Goal: Task Accomplishment & Management: Use online tool/utility

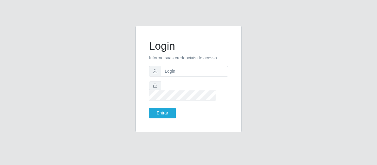
click at [166, 74] on input "text" at bounding box center [194, 71] width 67 height 11
type input "[EMAIL_ADDRESS][DOMAIN_NAME]"
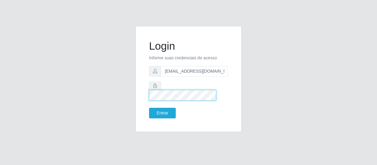
click at [149, 108] on button "Entrar" at bounding box center [162, 113] width 27 height 11
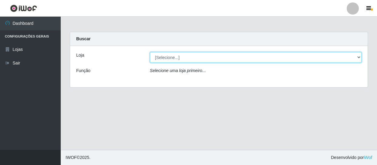
click at [179, 58] on select "[Selecione...] SuperFácil Atacado - São Gonçalo do Amarante" at bounding box center [256, 57] width 212 height 11
select select "408"
click at [150, 52] on select "[Selecione...] SuperFácil Atacado - São Gonçalo do Amarante" at bounding box center [256, 57] width 212 height 11
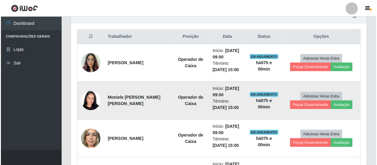
scroll to position [248, 0]
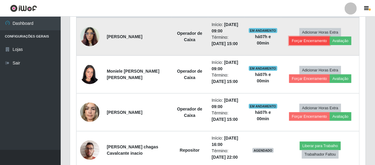
click at [293, 39] on button "Forçar Encerramento" at bounding box center [309, 41] width 41 height 8
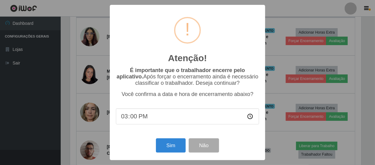
scroll to position [126, 293]
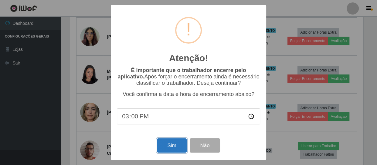
click at [179, 148] on button "Sim" at bounding box center [171, 146] width 29 height 14
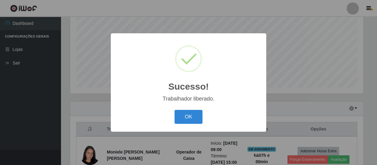
drag, startPoint x: 185, startPoint y: 121, endPoint x: 188, endPoint y: 119, distance: 4.3
click at [186, 120] on button "OK" at bounding box center [188, 117] width 28 height 14
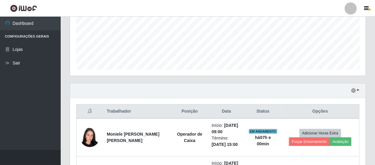
scroll to position [157, 0]
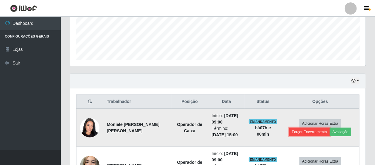
click at [299, 132] on button "Forçar Encerramento" at bounding box center [309, 132] width 41 height 8
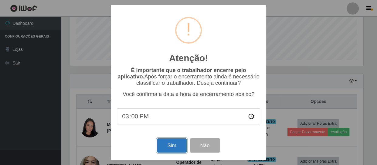
click at [168, 148] on button "Sim" at bounding box center [171, 146] width 29 height 14
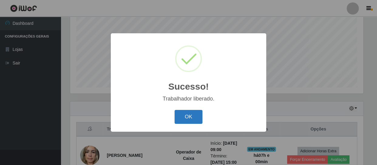
drag, startPoint x: 197, startPoint y: 128, endPoint x: 190, endPoint y: 115, distance: 14.5
click at [196, 127] on div "Sucesso! × Trabalhador liberado. OK Cancel" at bounding box center [188, 82] width 155 height 98
click at [188, 117] on button "OK" at bounding box center [188, 117] width 28 height 14
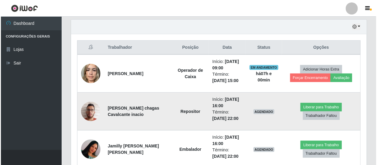
scroll to position [212, 0]
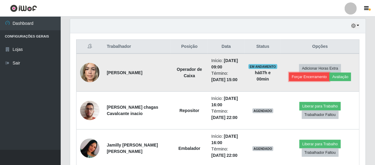
click at [308, 79] on button "Forçar Encerramento" at bounding box center [309, 77] width 41 height 8
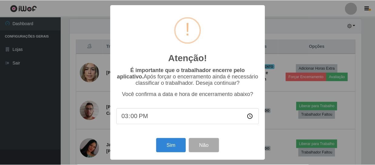
scroll to position [126, 293]
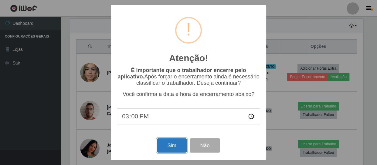
click at [175, 146] on button "Sim" at bounding box center [171, 146] width 29 height 14
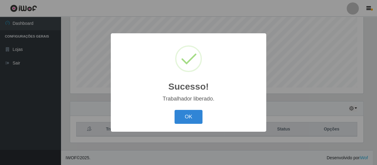
scroll to position [0, 0]
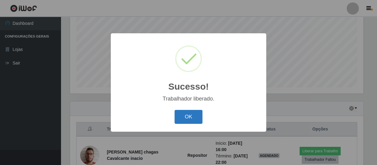
click at [188, 113] on button "OK" at bounding box center [188, 117] width 28 height 14
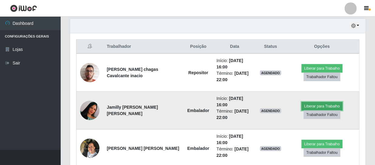
click at [326, 107] on button "Liberar para Trabalho" at bounding box center [322, 106] width 41 height 8
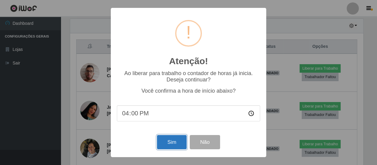
click at [174, 144] on button "Sim" at bounding box center [171, 142] width 29 height 14
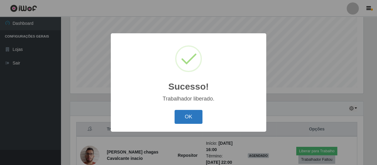
click at [188, 123] on button "OK" at bounding box center [188, 117] width 28 height 14
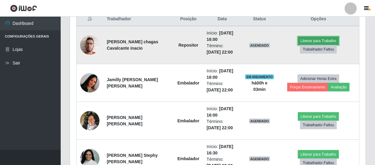
click at [330, 41] on button "Liberar para Trabalho" at bounding box center [318, 41] width 41 height 8
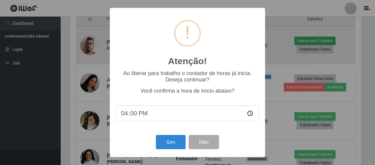
scroll to position [126, 293]
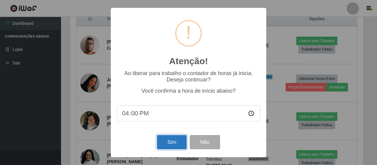
click at [170, 143] on button "Sim" at bounding box center [171, 142] width 29 height 14
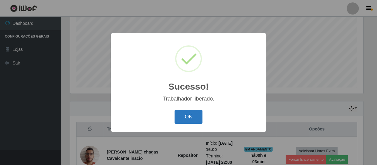
click at [184, 113] on button "OK" at bounding box center [188, 117] width 28 height 14
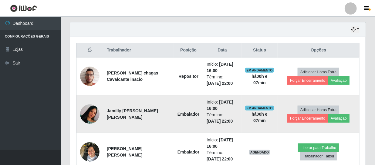
scroll to position [236, 0]
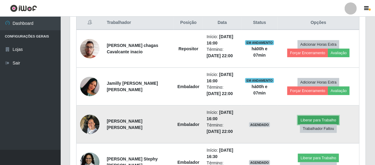
click at [322, 121] on button "Liberar para Trabalho" at bounding box center [318, 120] width 41 height 8
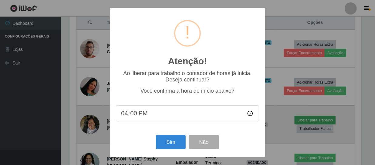
scroll to position [126, 293]
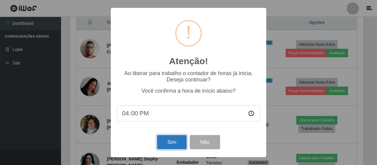
click at [173, 141] on button "Sim" at bounding box center [171, 142] width 29 height 14
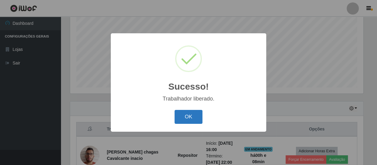
click at [188, 118] on button "OK" at bounding box center [188, 117] width 28 height 14
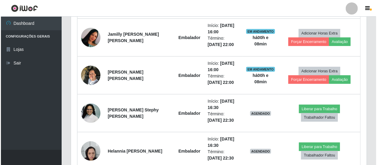
scroll to position [295, 0]
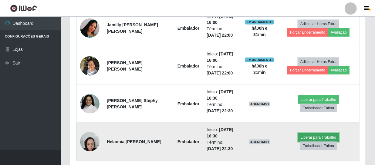
click at [319, 137] on button "Liberar para Trabalho" at bounding box center [318, 137] width 41 height 8
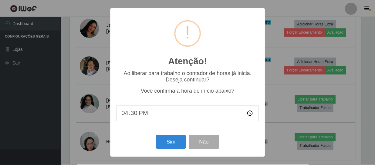
scroll to position [126, 293]
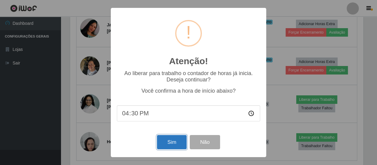
click at [170, 146] on button "Sim" at bounding box center [171, 142] width 29 height 14
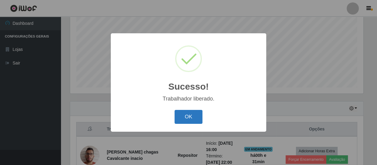
click at [197, 113] on button "OK" at bounding box center [188, 117] width 28 height 14
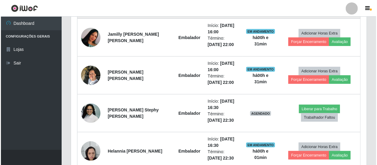
scroll to position [295, 0]
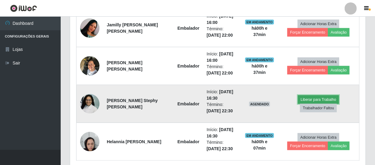
click at [317, 100] on button "Liberar para Trabalho" at bounding box center [318, 100] width 41 height 8
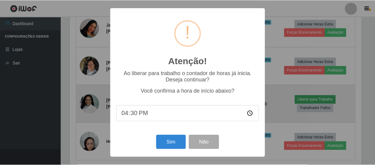
scroll to position [126, 293]
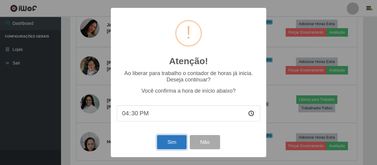
click at [168, 145] on button "Sim" at bounding box center [171, 142] width 29 height 14
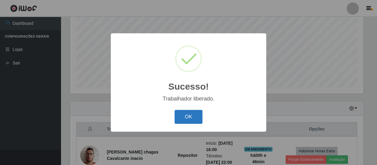
click at [178, 115] on button "OK" at bounding box center [188, 117] width 28 height 14
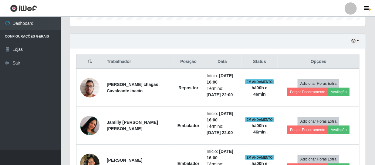
scroll to position [212, 0]
